Goal: Task Accomplishment & Management: Complete application form

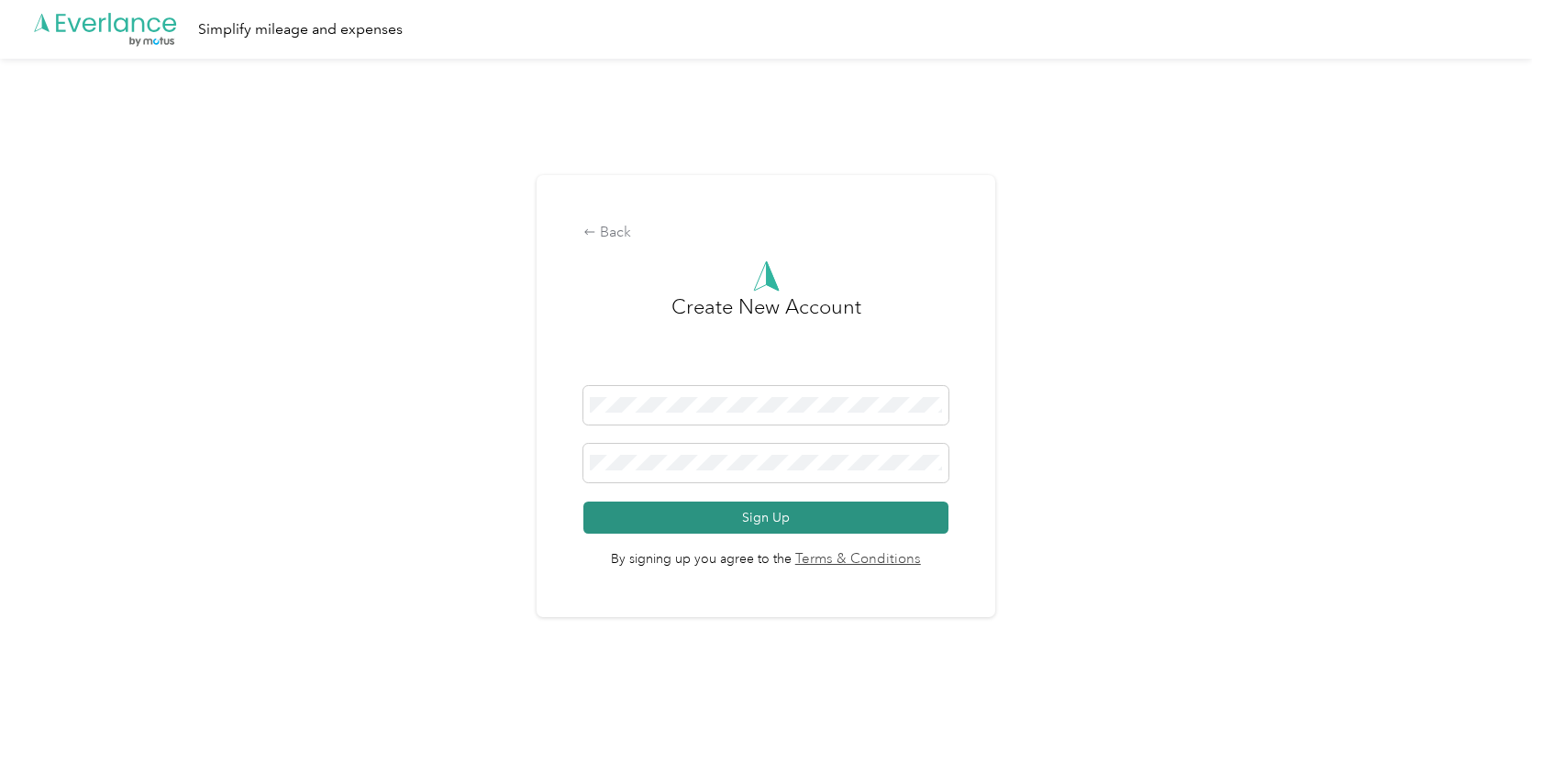
click at [717, 511] on button "Sign Up" at bounding box center [765, 517] width 364 height 32
click at [634, 414] on span at bounding box center [765, 405] width 364 height 38
click at [650, 473] on span at bounding box center [765, 463] width 364 height 38
click at [715, 525] on button "Sign Up" at bounding box center [765, 517] width 364 height 32
click at [747, 517] on button "Sign Up" at bounding box center [765, 517] width 364 height 32
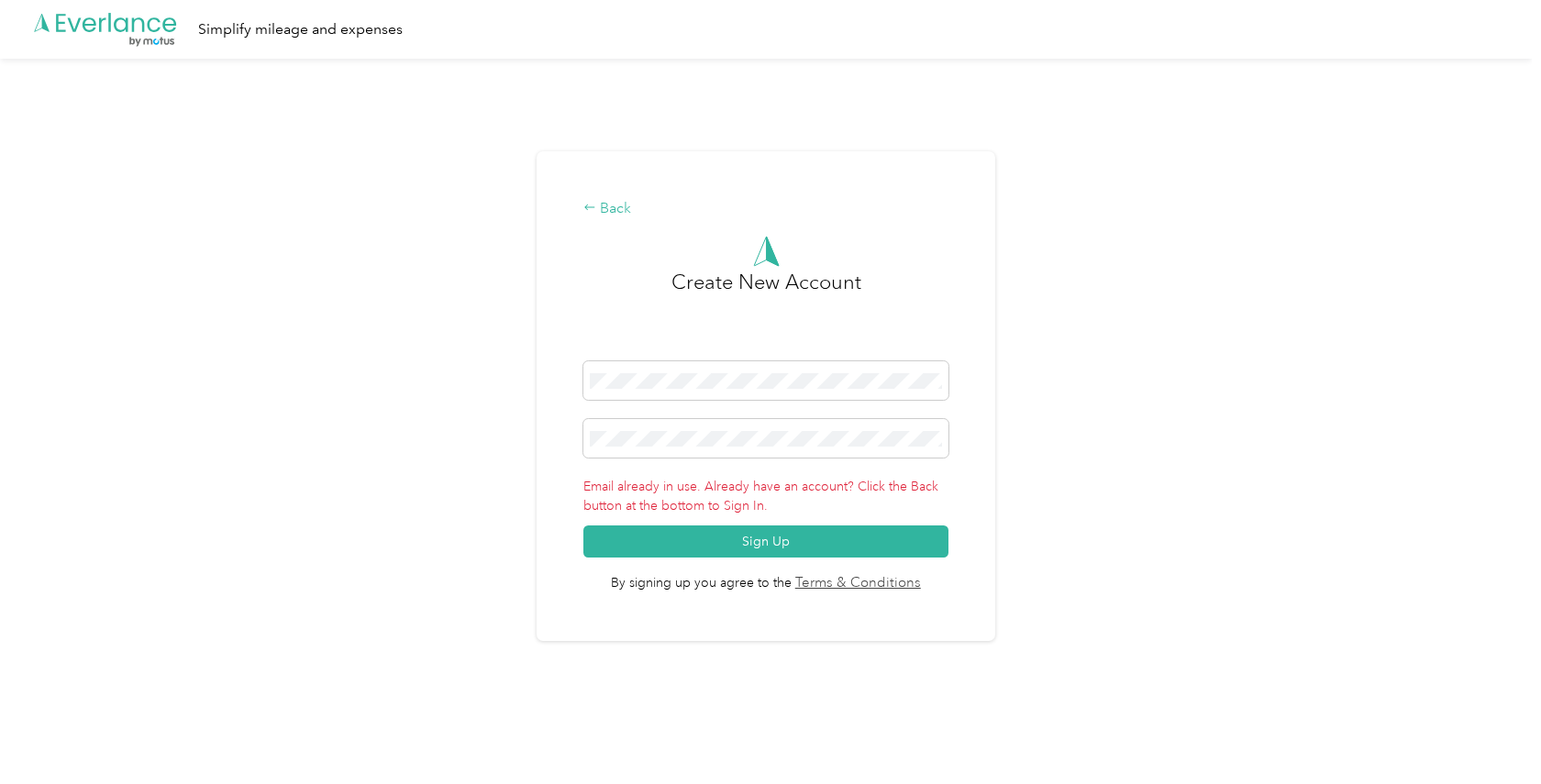
click at [609, 208] on div "Back" at bounding box center [765, 208] width 364 height 22
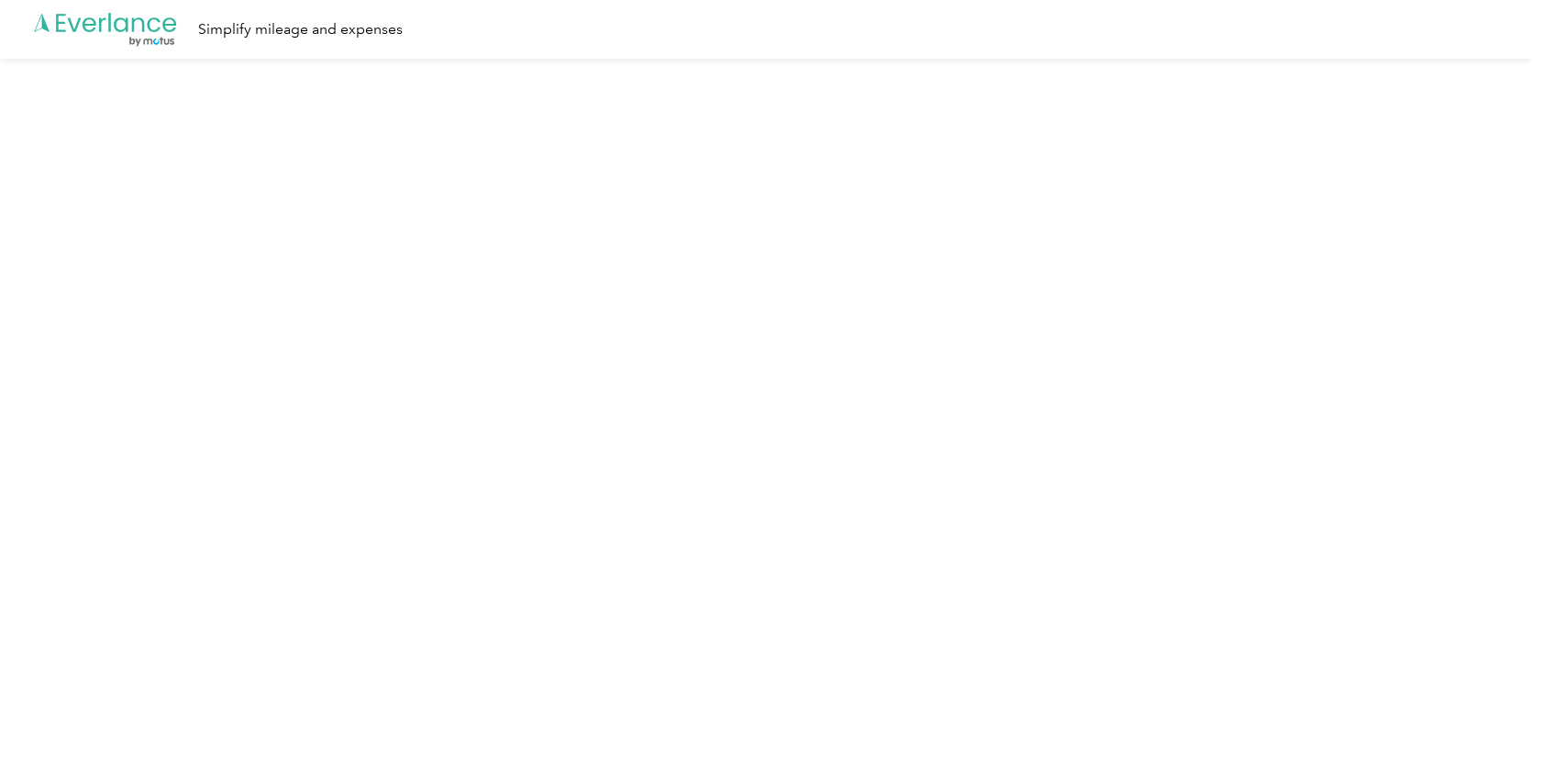
click at [138, 22] on icon ".cls-1 { fill: #00adee; } .cls-2 { fill: #fff; } .cls-3 { fill: #707372; } .cls…" at bounding box center [105, 30] width 146 height 38
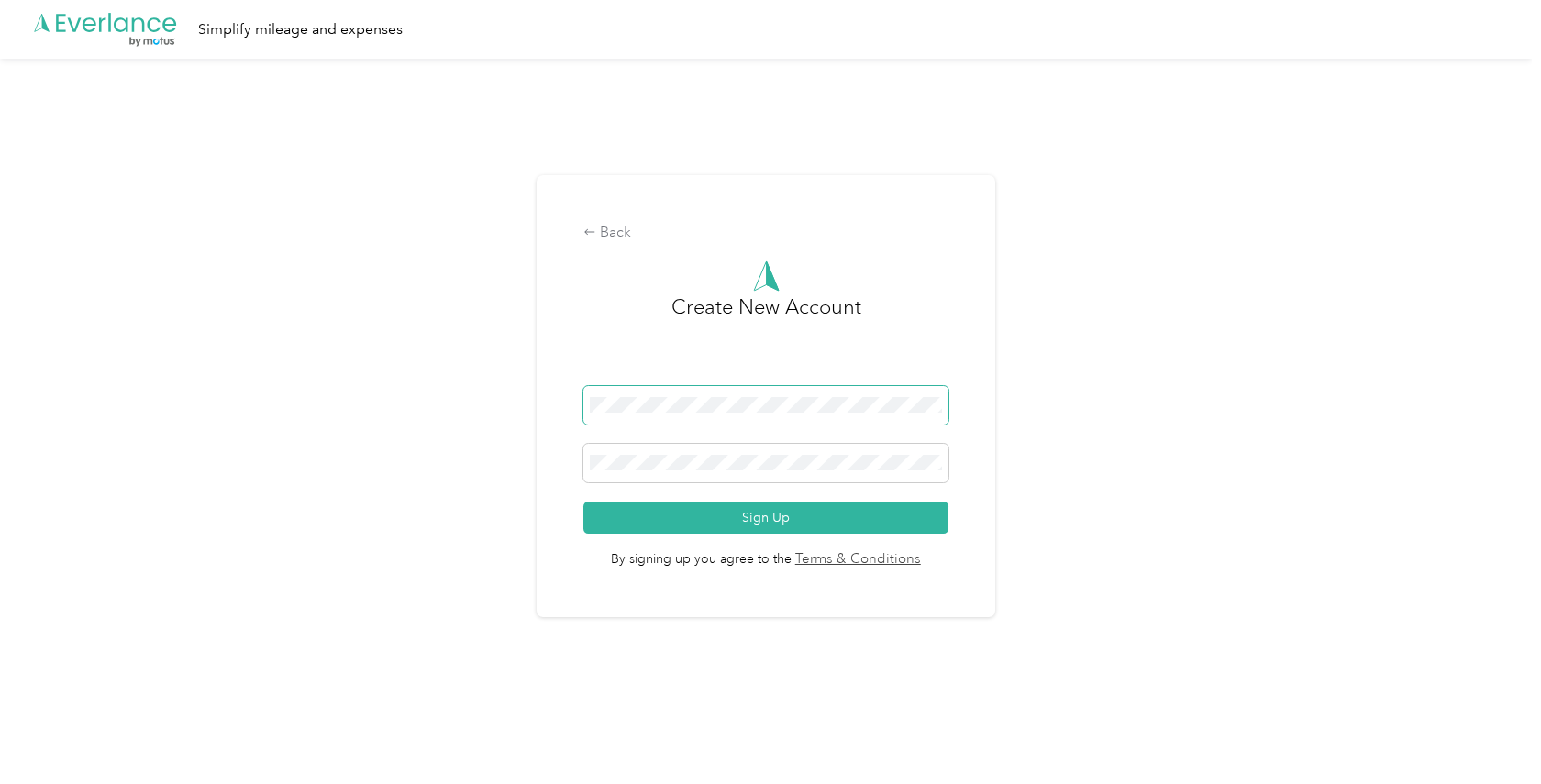
click at [670, 415] on span at bounding box center [765, 405] width 364 height 38
click at [658, 473] on span at bounding box center [765, 463] width 364 height 38
